Goal: Check status: Check status

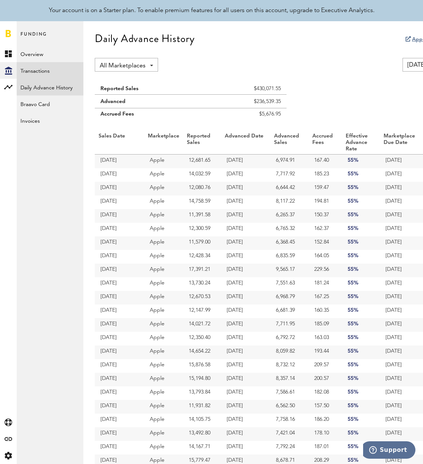
click at [31, 66] on link "Transactions" at bounding box center [50, 70] width 67 height 17
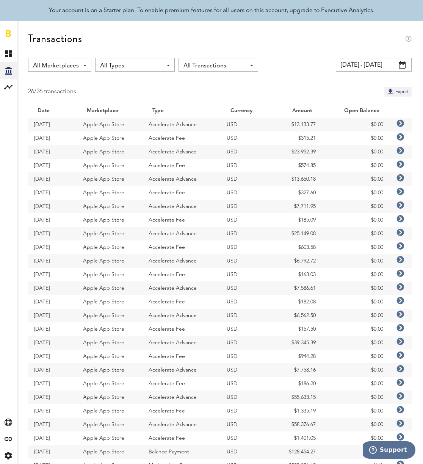
click at [403, 63] on span at bounding box center [402, 65] width 7 height 8
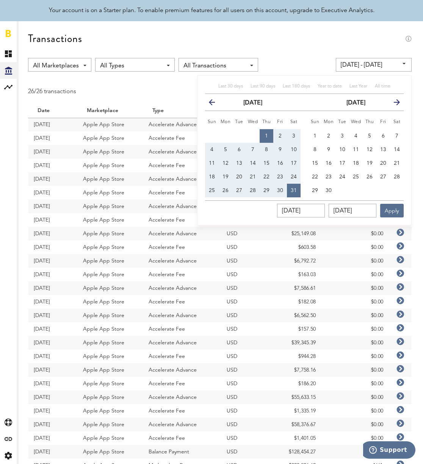
click at [394, 104] on icon "button" at bounding box center [394, 104] width 0 height 0
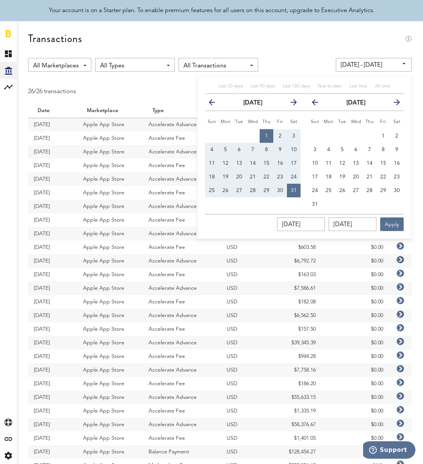
click at [394, 104] on icon "button" at bounding box center [394, 104] width 0 height 0
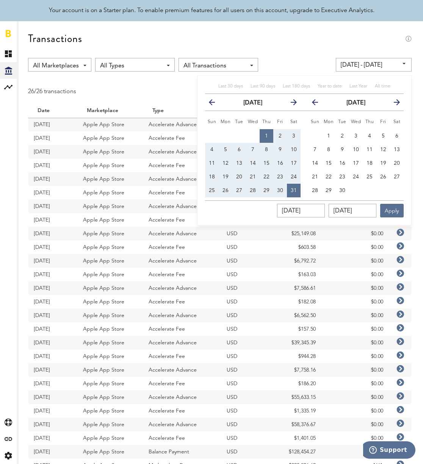
click at [394, 104] on icon "button" at bounding box center [394, 104] width 0 height 0
click at [356, 133] on span "1" at bounding box center [355, 135] width 3 height 5
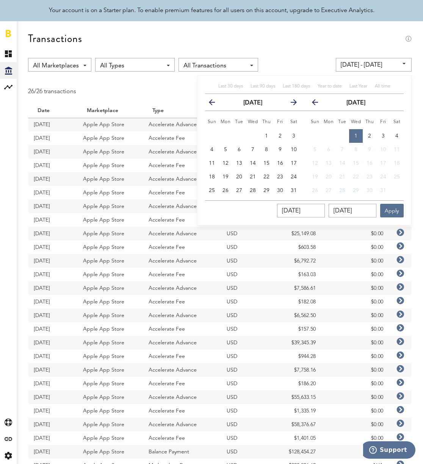
type input "[DATE] - [DATE]"
type input "[DATE]"
click at [393, 133] on button "4" at bounding box center [397, 136] width 14 height 14
type input "[DATE] - [DATE]"
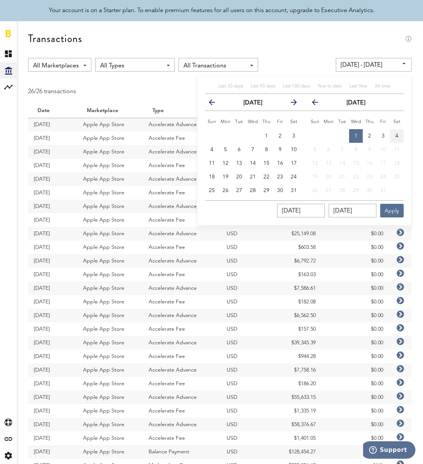
type input "[DATE]"
click at [392, 211] on button "Apply" at bounding box center [391, 211] width 23 height 14
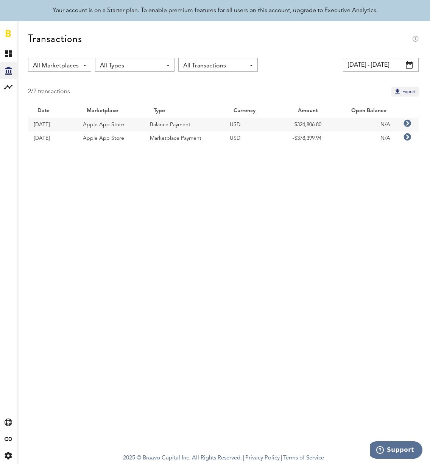
click at [408, 66] on span at bounding box center [409, 65] width 7 height 8
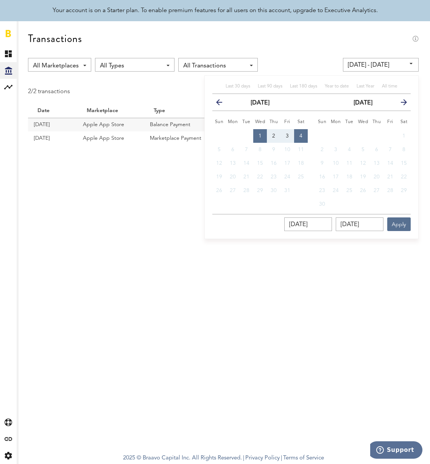
click at [408, 66] on input "[DATE] - [DATE]" at bounding box center [381, 65] width 76 height 14
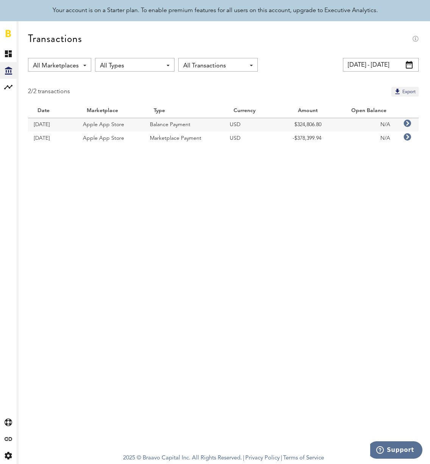
click at [411, 65] on span at bounding box center [409, 65] width 7 height 8
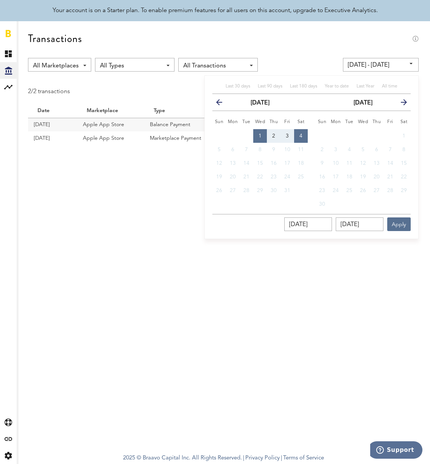
click at [222, 104] on icon "button" at bounding box center [222, 104] width 0 height 0
click at [232, 134] on span "1" at bounding box center [233, 135] width 3 height 5
type input "[DATE] - [DATE]"
type input "[DATE]"
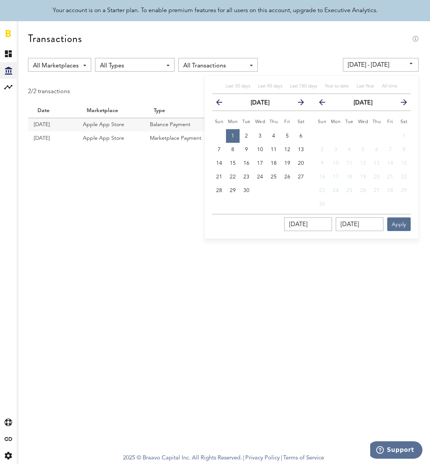
click at [325, 104] on icon "button" at bounding box center [325, 104] width 0 height 0
click at [404, 134] on span "4" at bounding box center [404, 135] width 3 height 5
type input "[DATE] - [DATE]"
type input "[DATE]"
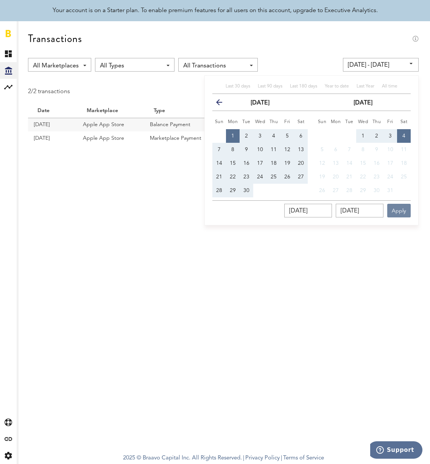
click at [402, 216] on button "Apply" at bounding box center [399, 211] width 23 height 14
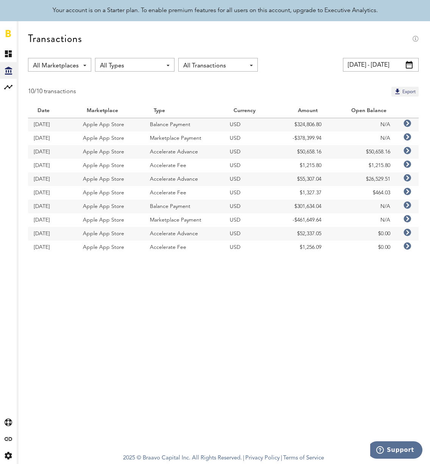
click at [163, 158] on td "Accelerate Advance" at bounding box center [184, 152] width 80 height 14
drag, startPoint x: 149, startPoint y: 152, endPoint x: 200, endPoint y: 155, distance: 50.9
click at [200, 155] on td "Accelerate Advance" at bounding box center [184, 152] width 80 height 14
copy td "Accelerate Advance"
